Goal: Task Accomplishment & Management: Manage account settings

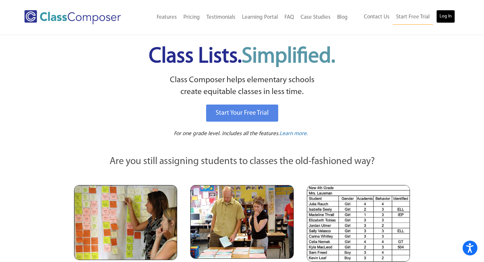
click at [453, 17] on link "Log In" at bounding box center [445, 16] width 19 height 13
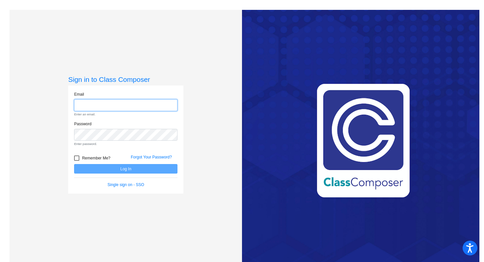
type input "natali.rojas@hesperiausd.org"
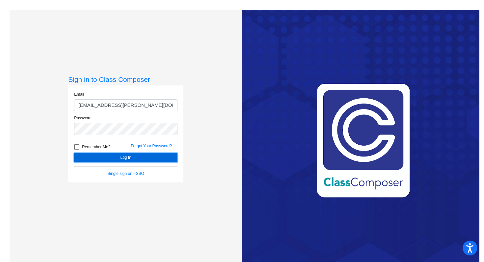
click at [96, 155] on button "Log In" at bounding box center [125, 158] width 103 height 10
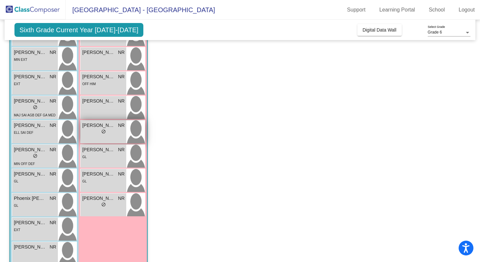
scroll to position [230, 0]
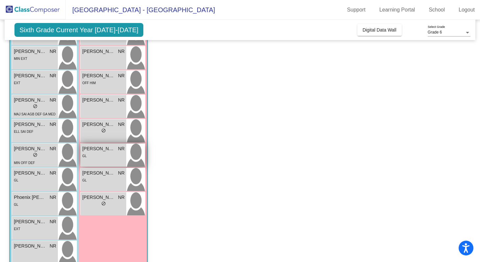
click at [107, 150] on span "Mackenzie Dewey" at bounding box center [98, 148] width 33 height 7
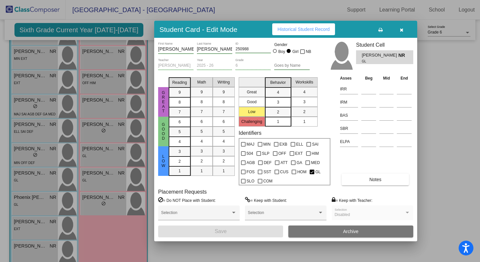
click at [404, 30] on button "button" at bounding box center [401, 29] width 21 height 12
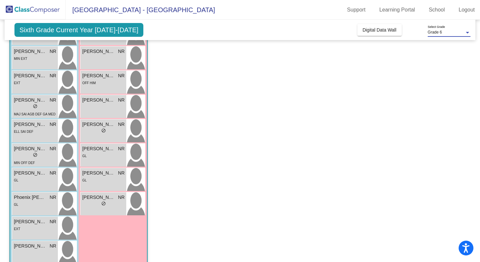
click at [446, 31] on div "Grade 6" at bounding box center [446, 32] width 37 height 5
click at [446, 32] on span "Grade 6" at bounding box center [449, 33] width 43 height 12
click at [446, 32] on div "Grade 6" at bounding box center [446, 32] width 37 height 5
click at [431, 36] on span "Grade 6" at bounding box center [449, 33] width 43 height 12
click at [114, 29] on span "Sixth Grade Current Year 2025-2026" at bounding box center [78, 30] width 129 height 14
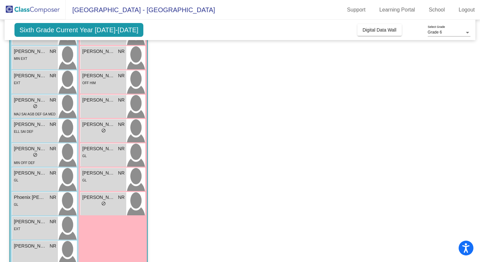
click at [111, 29] on span "Sixth Grade Current Year 2025-2026" at bounding box center [78, 30] width 129 height 14
click at [107, 148] on span "Mackenzie Dewey" at bounding box center [98, 148] width 33 height 7
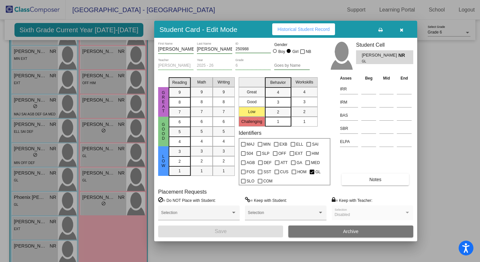
scroll to position [0, 0]
click at [362, 180] on button "Notes" at bounding box center [375, 180] width 67 height 12
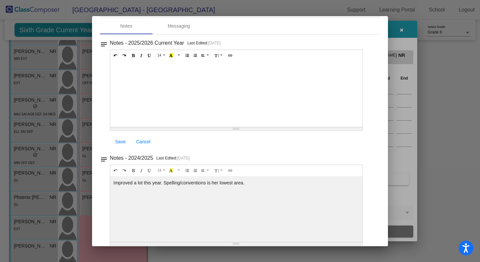
scroll to position [34, 0]
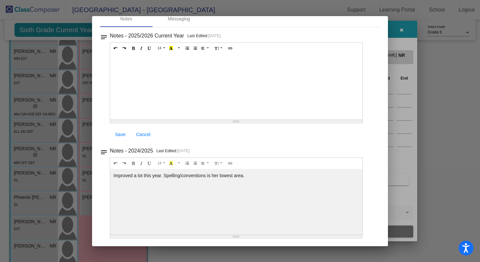
click at [438, 39] on div at bounding box center [240, 131] width 480 height 262
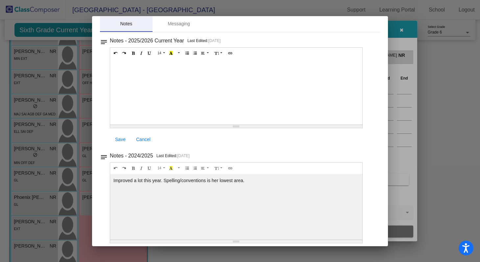
scroll to position [0, 0]
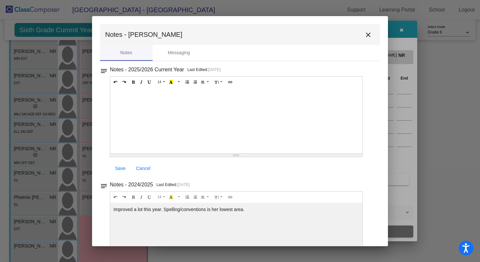
click at [365, 36] on mat-icon "close" at bounding box center [368, 35] width 8 height 8
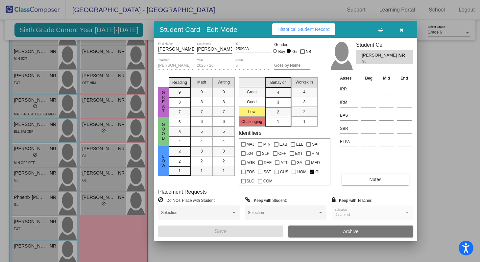
click at [388, 88] on input at bounding box center [387, 89] width 14 height 10
click at [402, 28] on icon "button" at bounding box center [402, 30] width 4 height 5
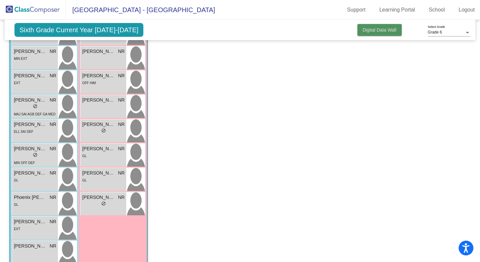
click at [375, 30] on span "Digital Data Wall" at bounding box center [380, 29] width 34 height 5
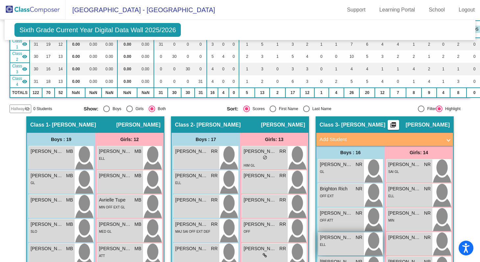
scroll to position [105, 0]
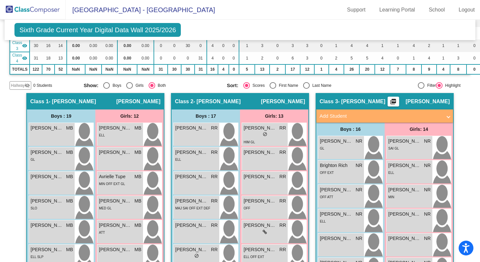
click at [389, 116] on mat-panel-title "Add Student" at bounding box center [381, 117] width 122 height 8
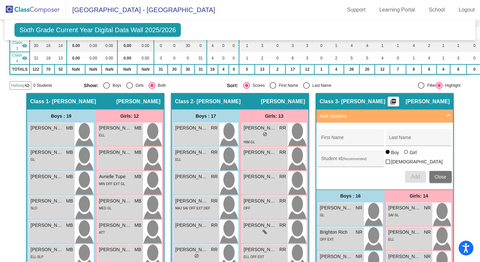
click at [389, 116] on mat-panel-title "Add Student" at bounding box center [381, 117] width 122 height 8
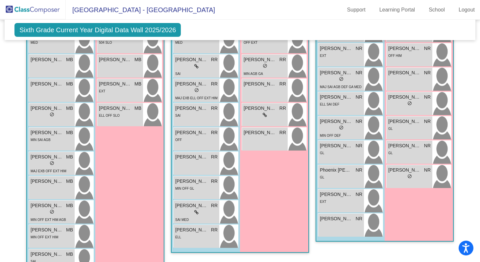
scroll to position [390, 0]
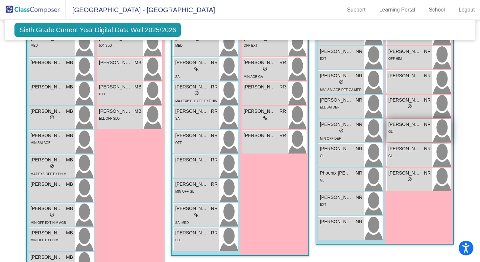
click at [418, 126] on span "Mackenzie Dewey" at bounding box center [404, 124] width 33 height 7
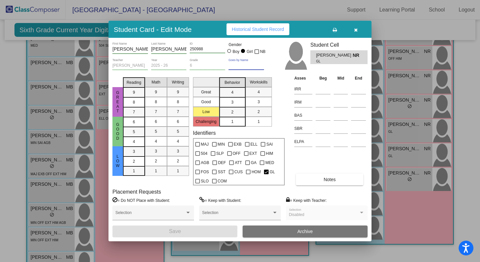
click at [251, 64] on input "Goes by Name" at bounding box center [247, 65] width 36 height 5
click at [271, 27] on span "Historical Student Record" at bounding box center [258, 29] width 52 height 5
